Goal: Task Accomplishment & Management: Manage account settings

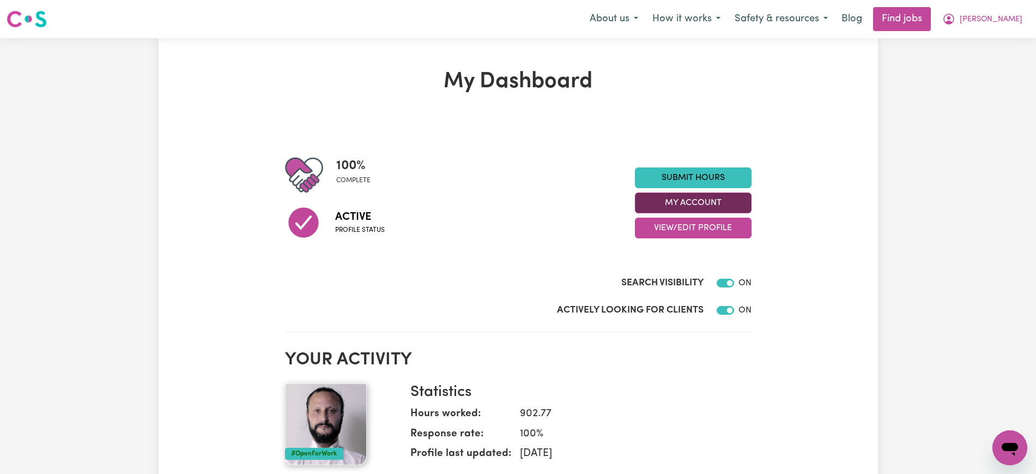
click at [707, 202] on button "My Account" at bounding box center [693, 202] width 117 height 21
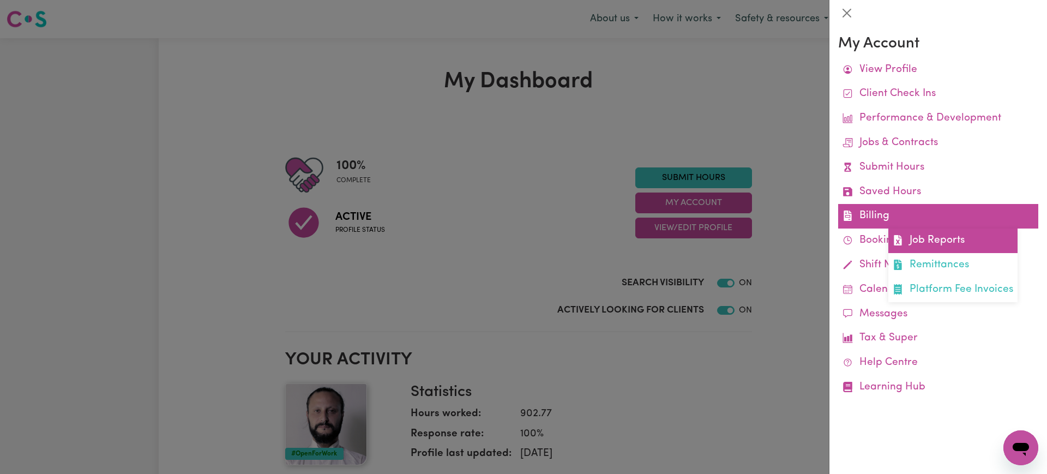
click at [920, 234] on link "Job Reports" at bounding box center [952, 240] width 129 height 25
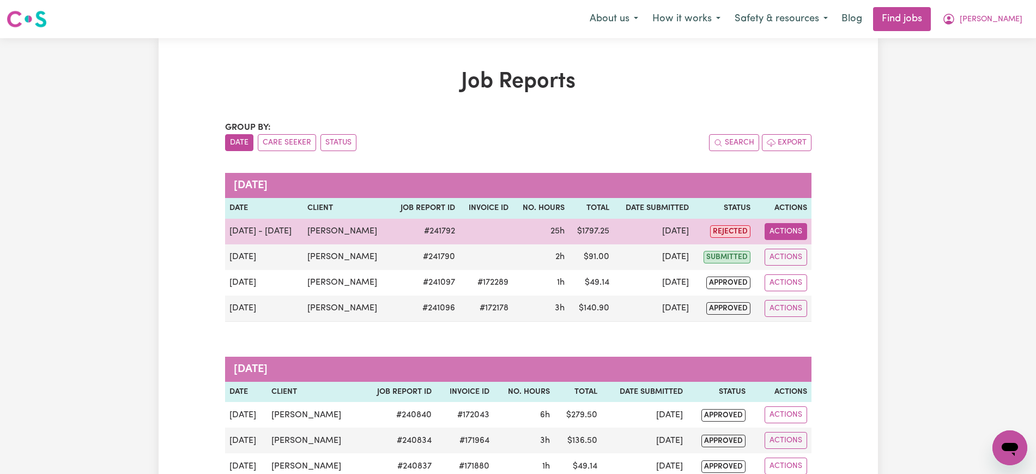
click at [792, 230] on button "Actions" at bounding box center [786, 231] width 43 height 17
click at [801, 252] on link "View Job Report" at bounding box center [813, 257] width 93 height 22
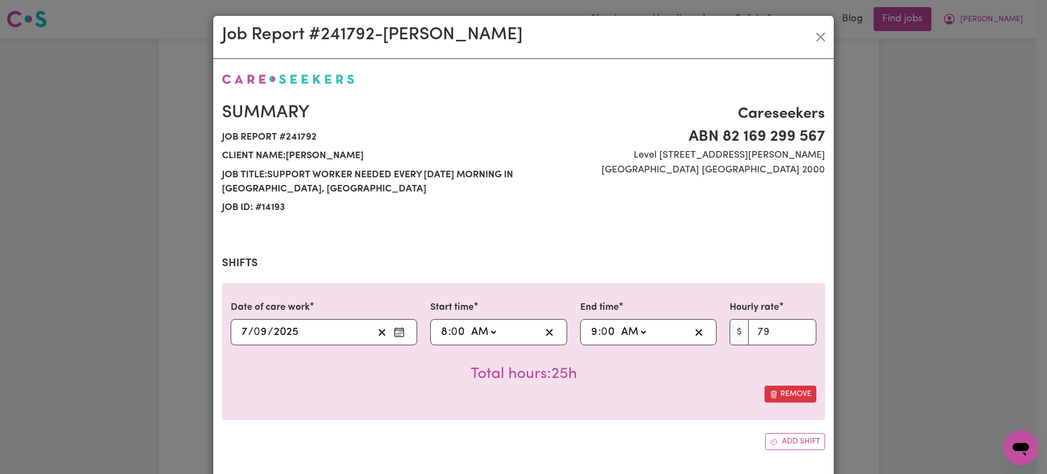
select select "79-[DATE]"
click at [471, 333] on select "AM PM" at bounding box center [482, 332] width 29 height 16
select select "pm"
click at [468, 324] on select "AM PM" at bounding box center [482, 332] width 29 height 16
type input "20:00"
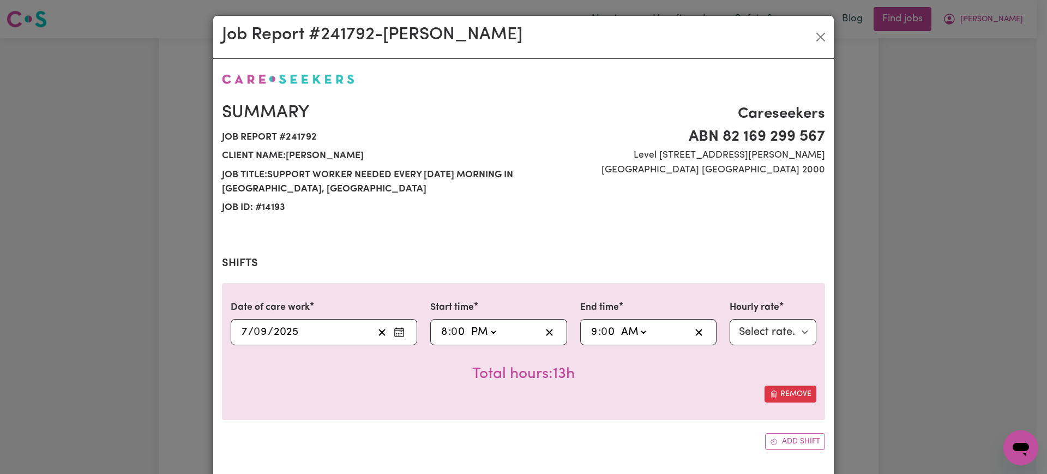
click at [481, 329] on select "AM PM" at bounding box center [482, 332] width 29 height 16
select select "am"
click at [468, 324] on select "AM PM" at bounding box center [482, 332] width 29 height 16
type input "08:00"
click at [627, 327] on select "AM PM" at bounding box center [632, 332] width 29 height 16
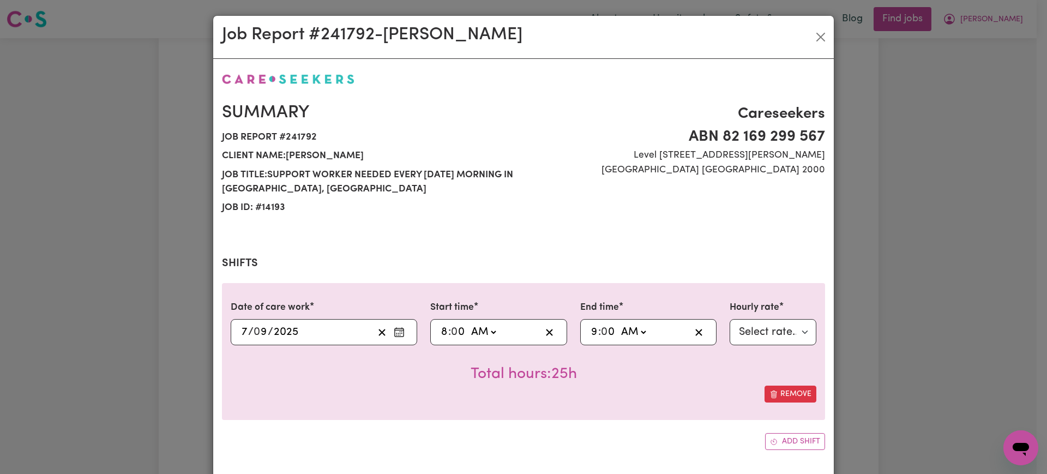
select select "pm"
click at [618, 324] on select "AM PM" at bounding box center [632, 332] width 29 height 16
type input "21:00"
click at [630, 326] on select "AM PM" at bounding box center [632, 332] width 29 height 16
select select "am"
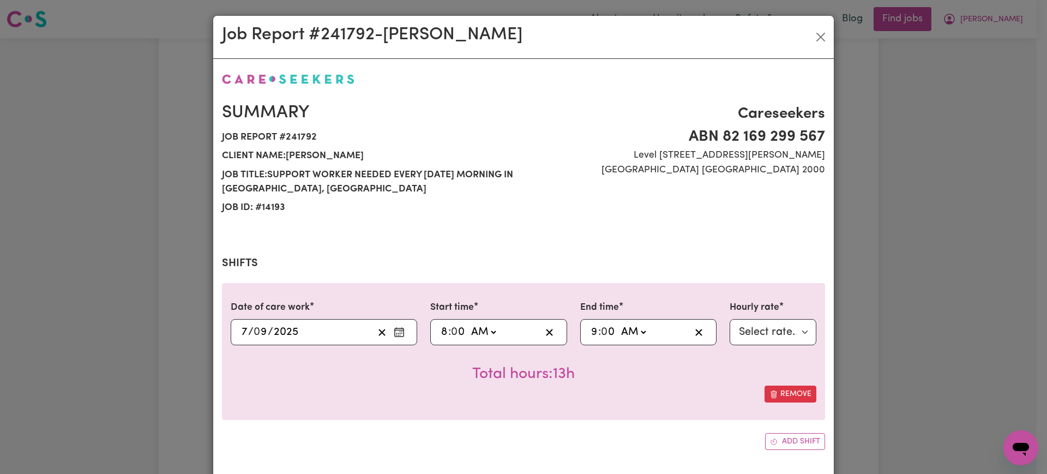
click at [618, 324] on select "AM PM" at bounding box center [632, 332] width 29 height 16
type input "09:00"
drag, startPoint x: 533, startPoint y: 407, endPoint x: 672, endPoint y: 171, distance: 273.7
click at [533, 407] on div "Date of care work [DATE] 7 / 0 9 / 2025 Start time 08:00 8 : 0 0 AM PM End time…" at bounding box center [523, 351] width 603 height 137
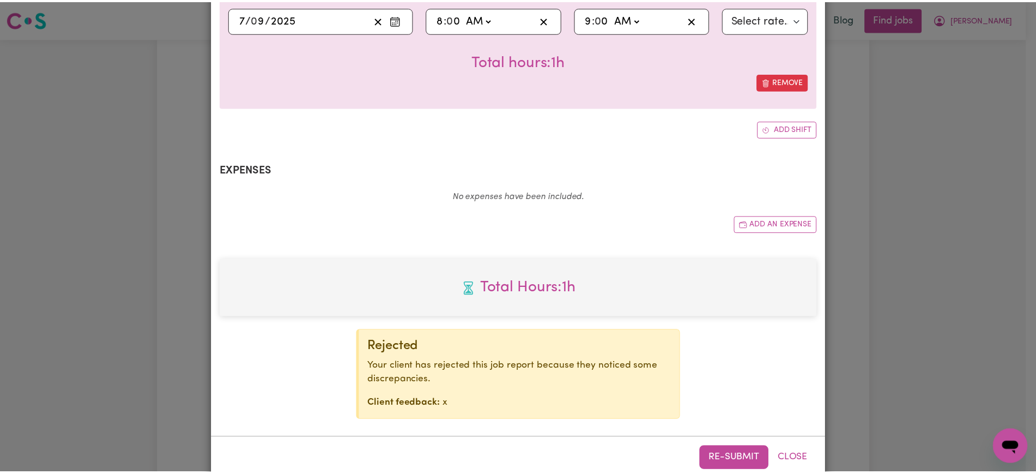
scroll to position [334, 0]
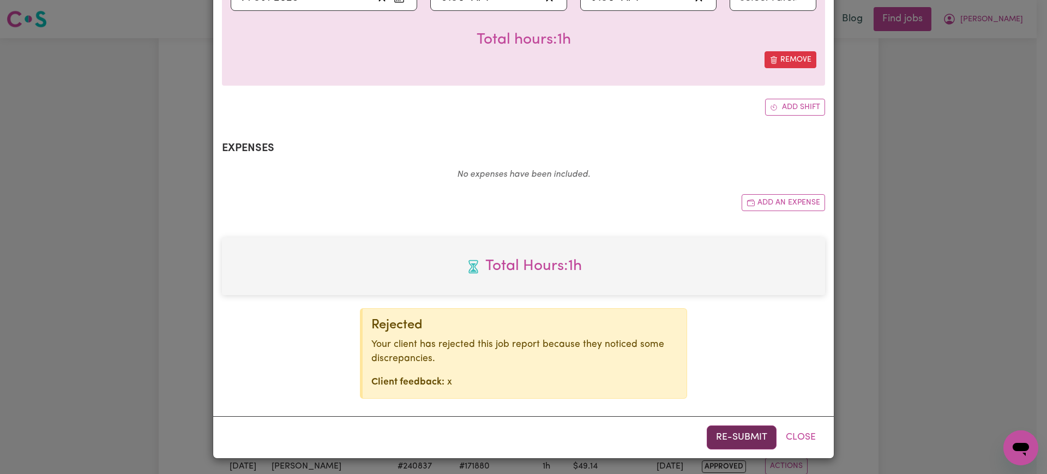
click at [716, 431] on button "Re-submit" at bounding box center [742, 437] width 70 height 24
click at [937, 161] on div "Job Report # 241792 - [PERSON_NAME] Summary Job report # 241792 Client name: [P…" at bounding box center [523, 237] width 1047 height 474
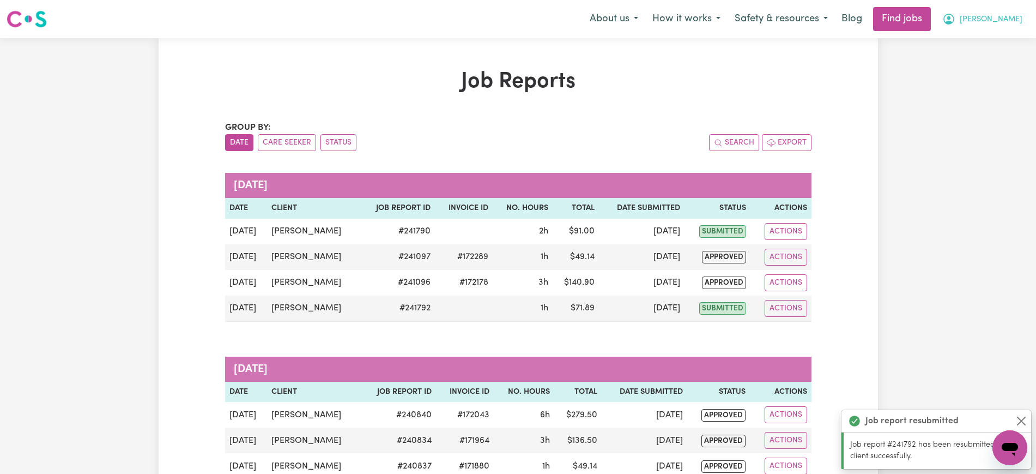
click at [992, 19] on button "[PERSON_NAME]" at bounding box center [983, 19] width 94 height 23
click at [986, 86] on link "Logout" at bounding box center [986, 83] width 86 height 21
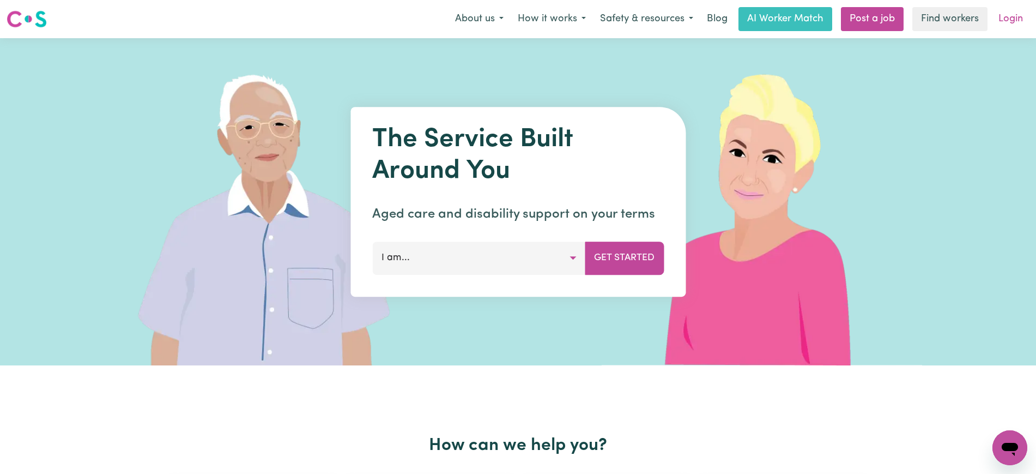
click at [1010, 20] on link "Login" at bounding box center [1011, 19] width 38 height 24
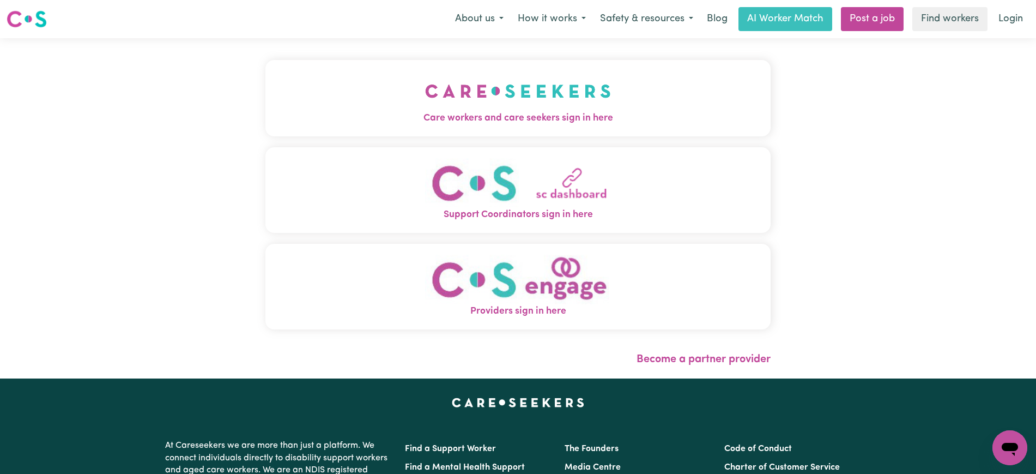
click at [526, 73] on img "Care workers and care seekers sign in here" at bounding box center [518, 91] width 186 height 40
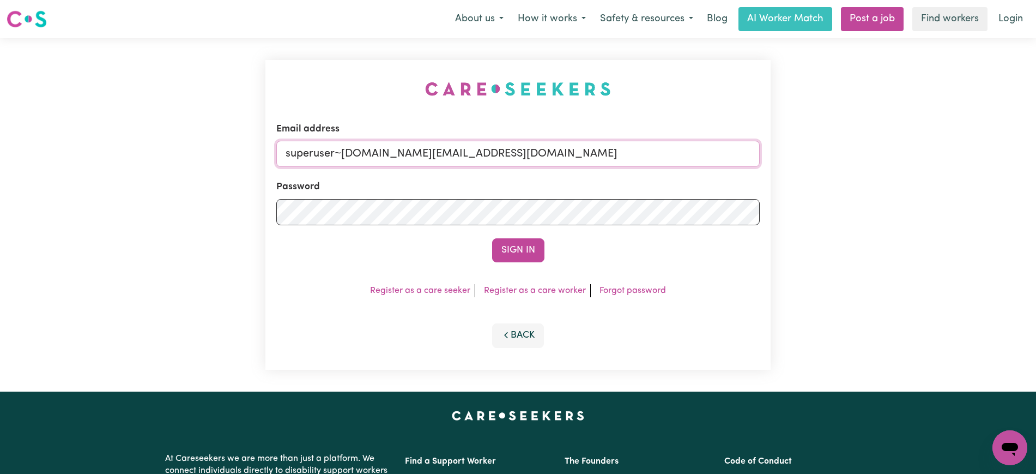
drag, startPoint x: 341, startPoint y: 156, endPoint x: 1014, endPoint y: 132, distance: 673.2
click at [1036, 166] on html "Menu About us How it works Safety & resources Blog AI Worker Match Post a job F…" at bounding box center [518, 412] width 1036 height 825
type input "[EMAIL_ADDRESS][DOMAIN_NAME]"
click at [492, 238] on button "Sign In" at bounding box center [518, 250] width 52 height 24
